Goal: Navigation & Orientation: Find specific page/section

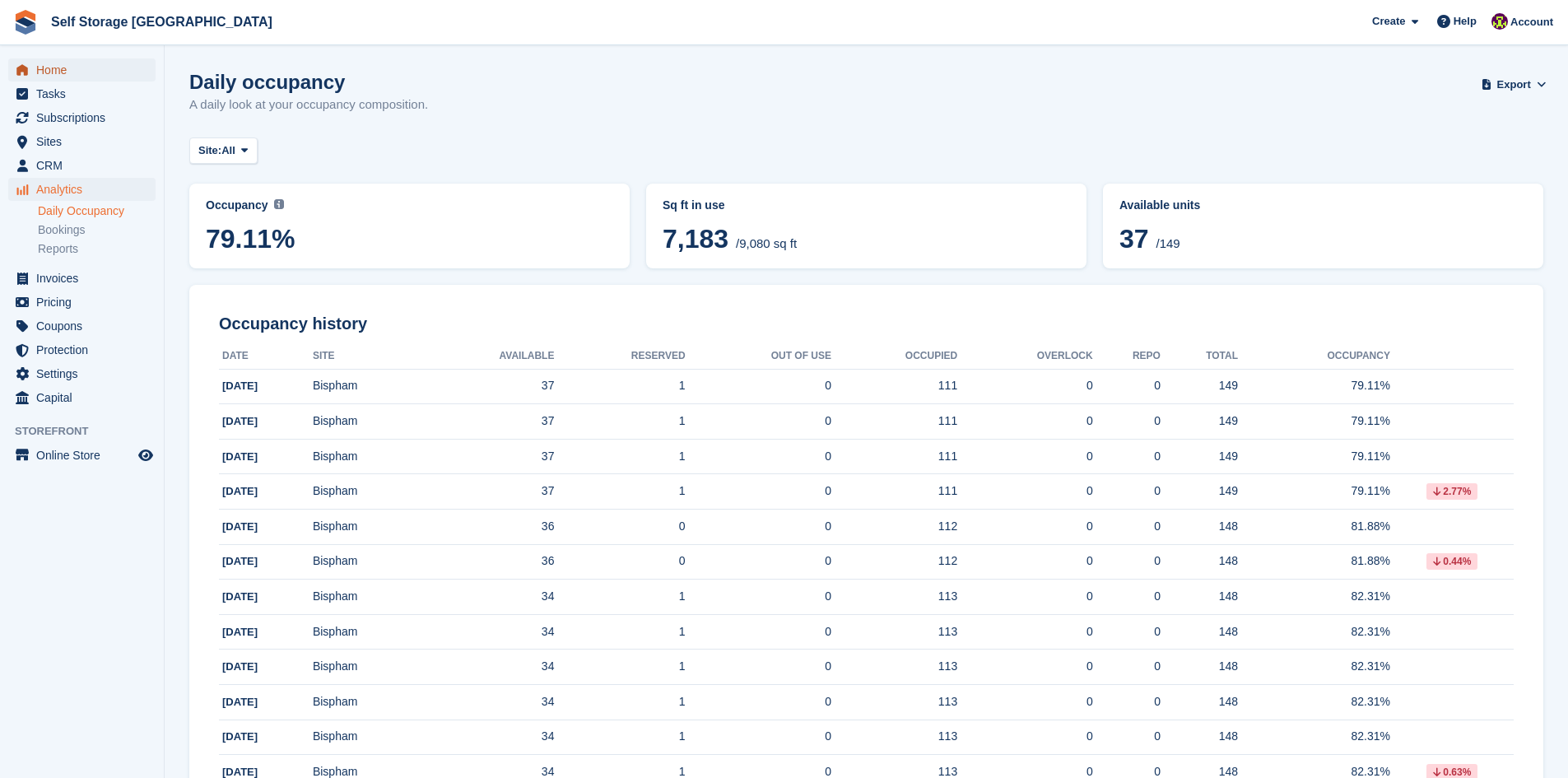
click at [64, 69] on span "Home" at bounding box center [86, 70] width 99 height 23
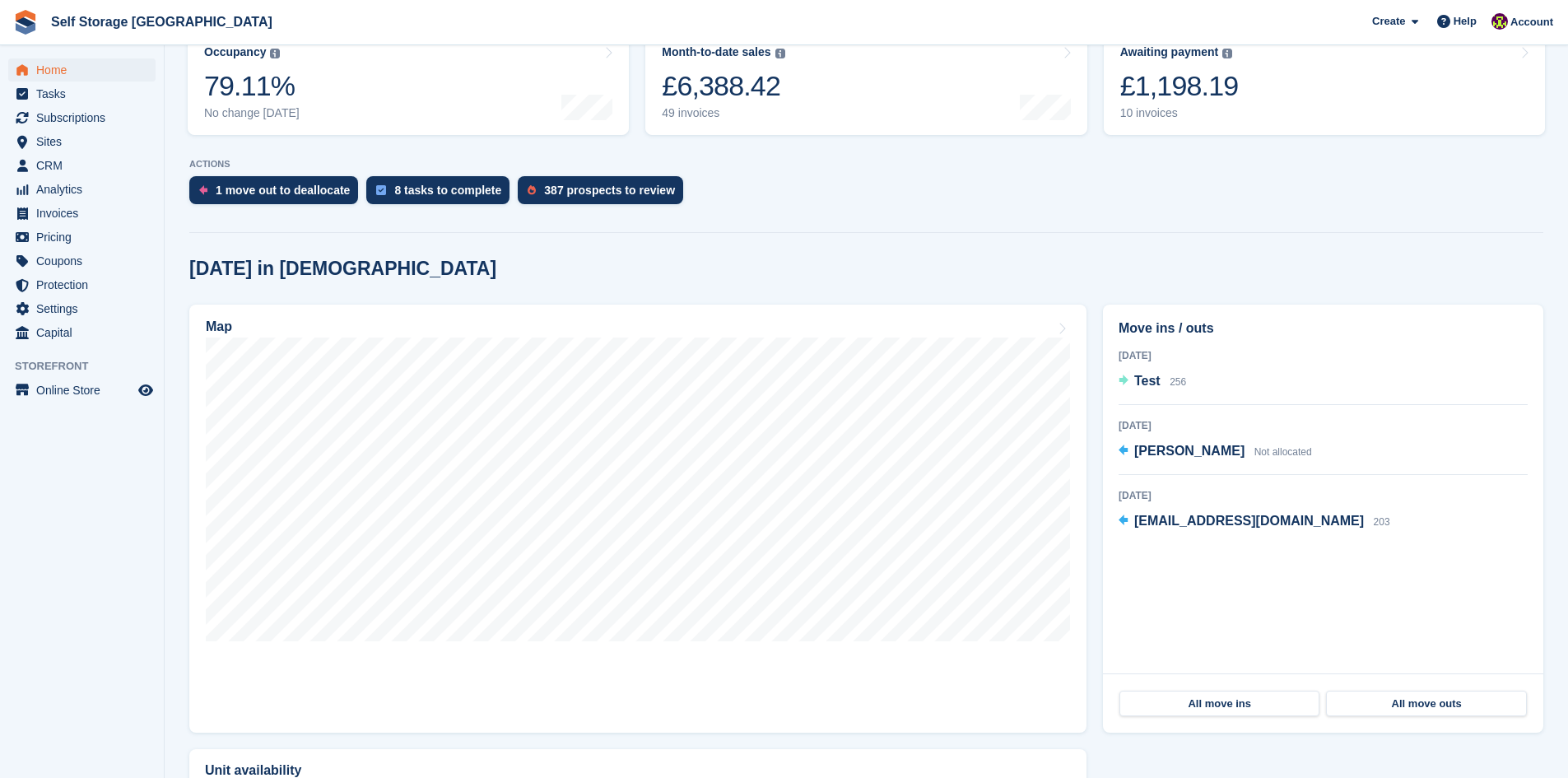
scroll to position [164, 0]
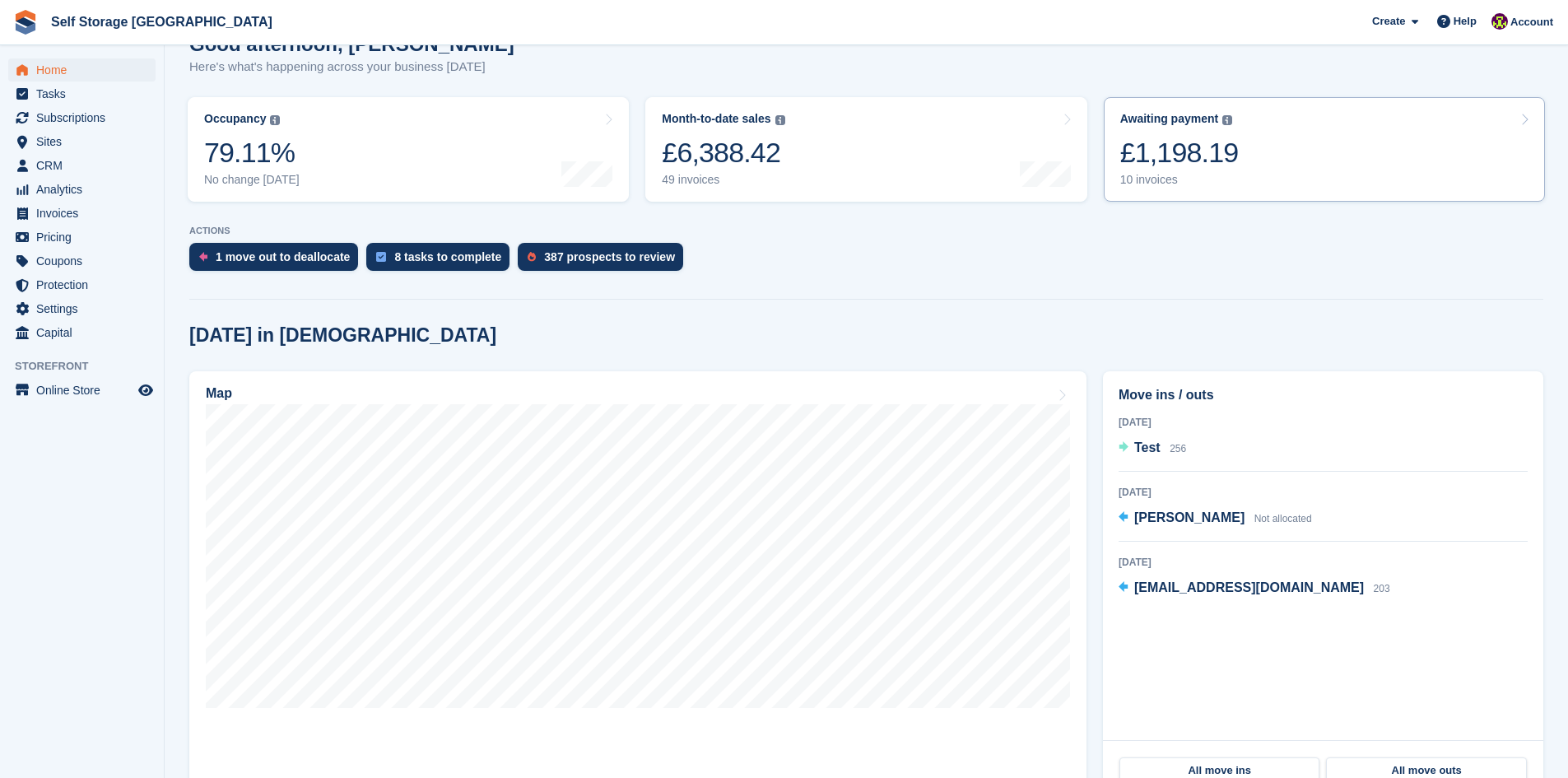
click at [1194, 168] on div "£1,198.19" at bounding box center [1179, 153] width 118 height 34
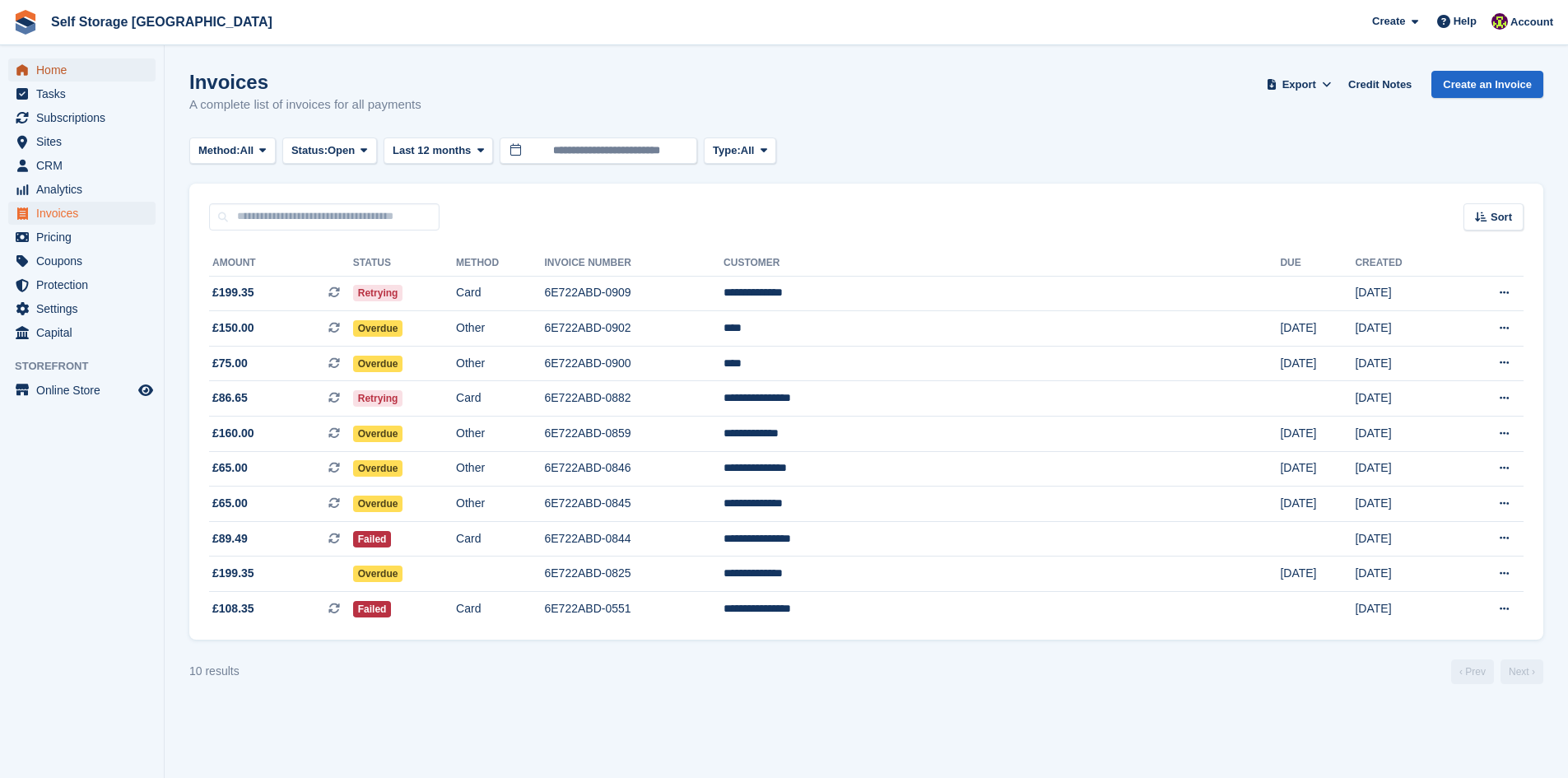
click at [55, 68] on span "Home" at bounding box center [86, 70] width 99 height 23
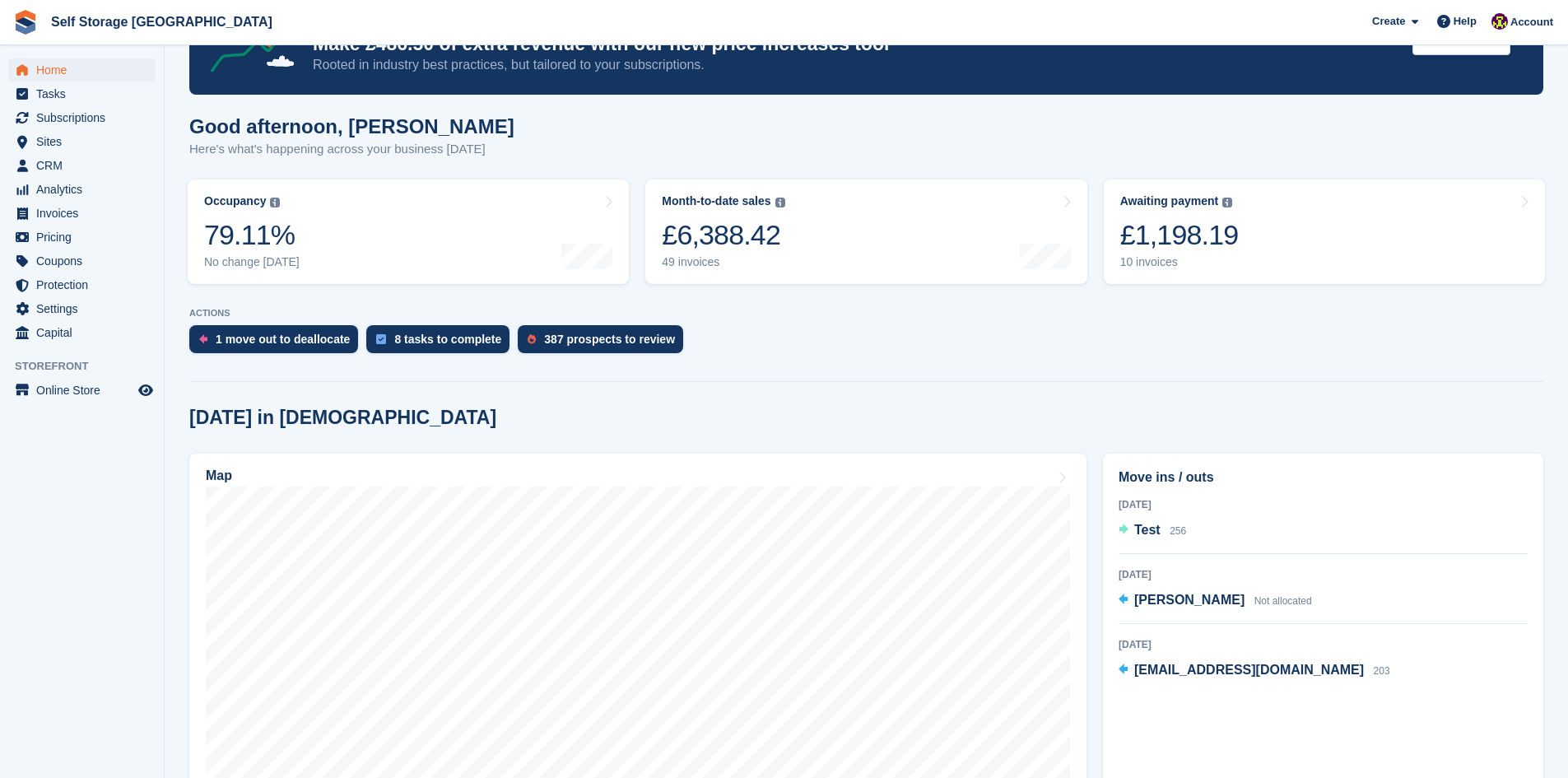
scroll to position [164, 0]
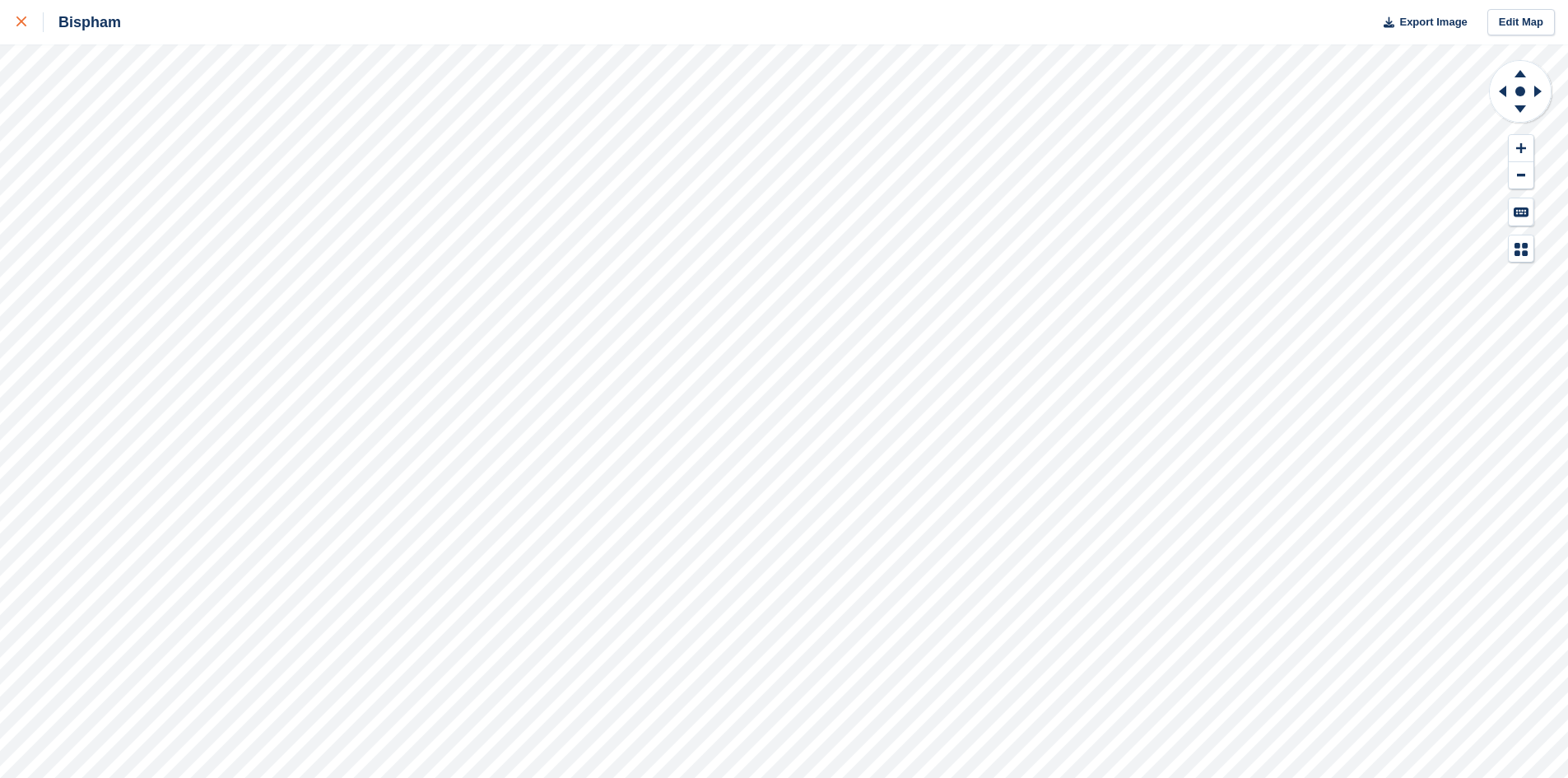
click at [24, 26] on icon at bounding box center [22, 22] width 10 height 10
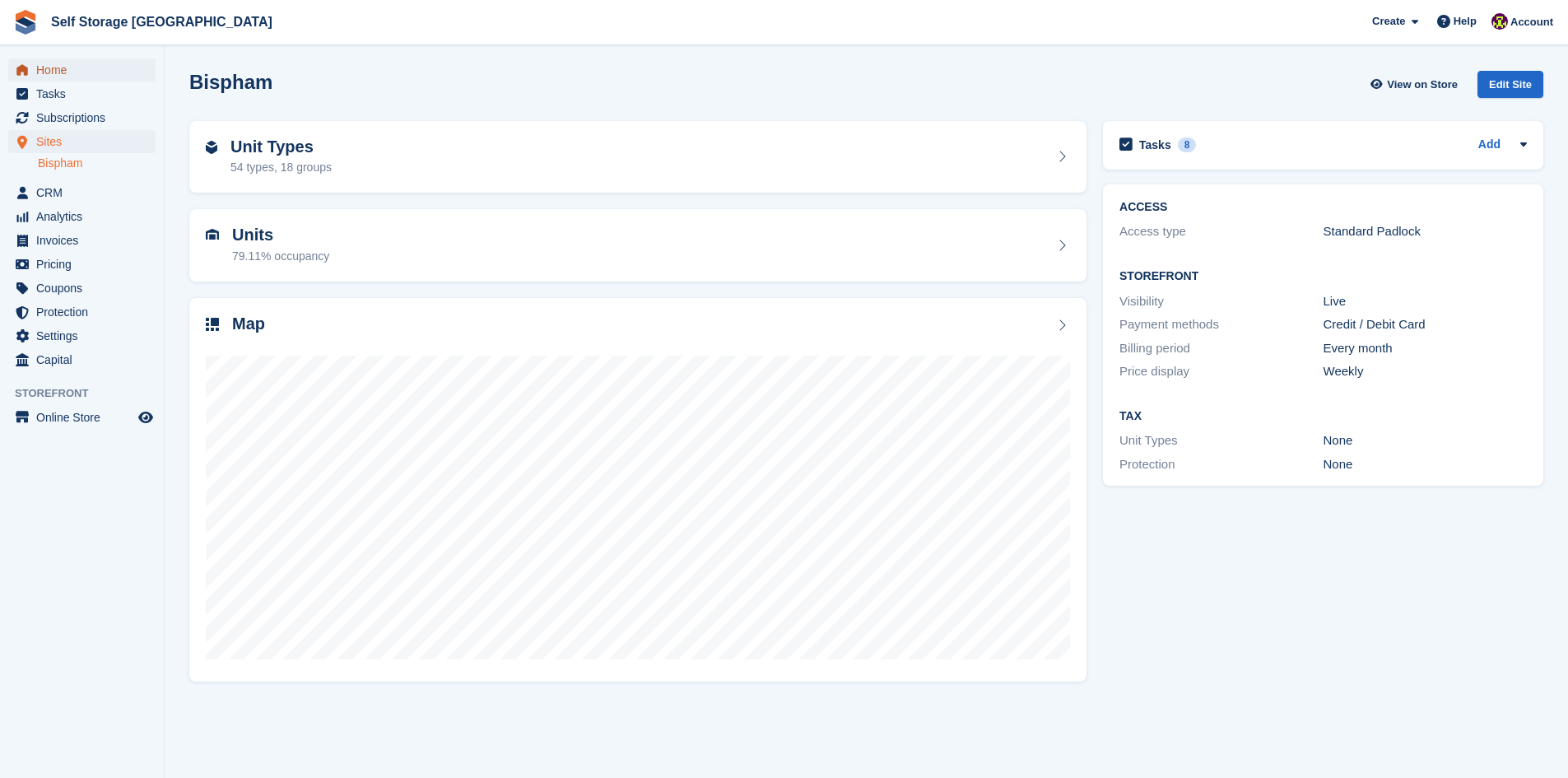
click at [72, 76] on span "Home" at bounding box center [86, 70] width 99 height 23
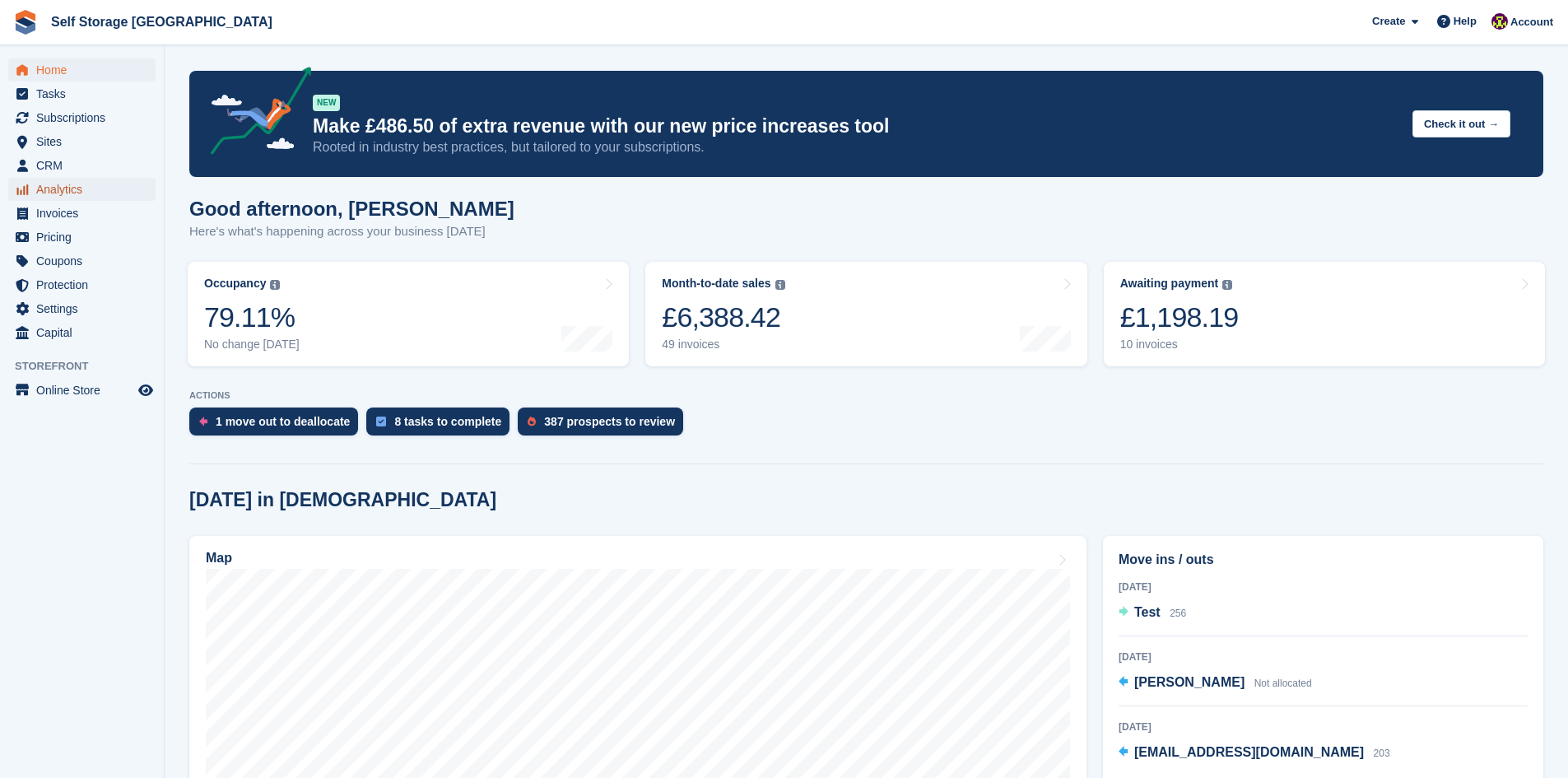
click at [70, 192] on span "Analytics" at bounding box center [86, 189] width 99 height 23
